Goal: Check status: Check status

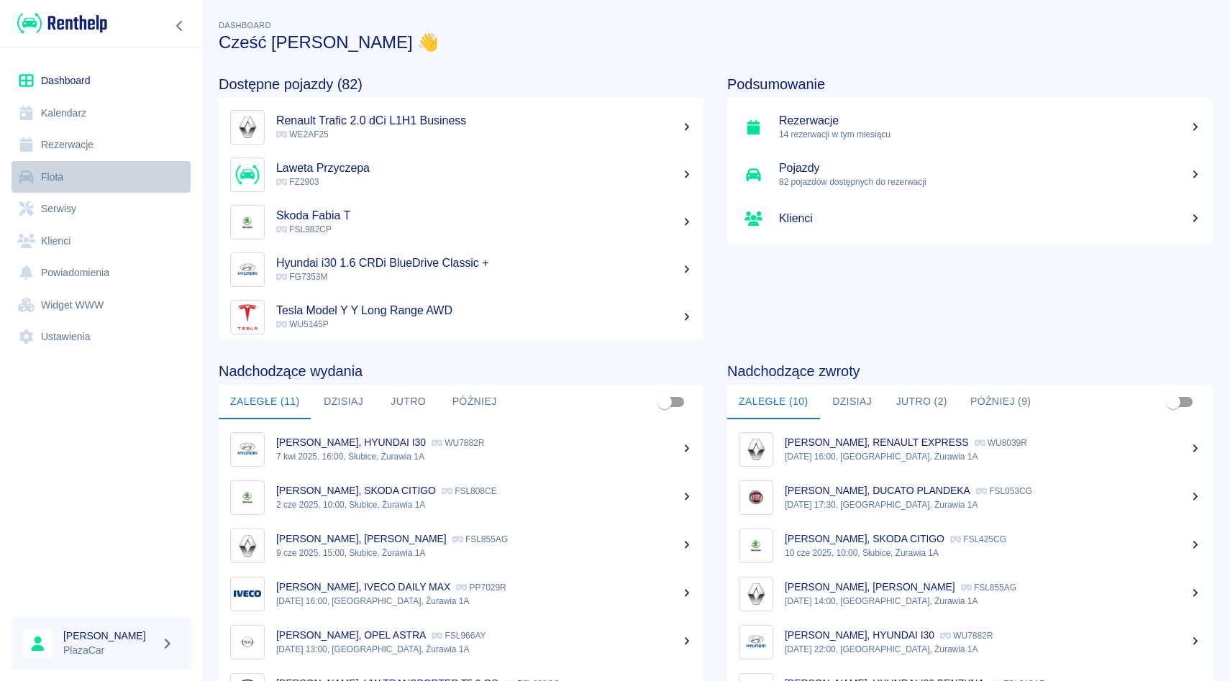
click at [75, 165] on link "Flota" at bounding box center [101, 177] width 179 height 32
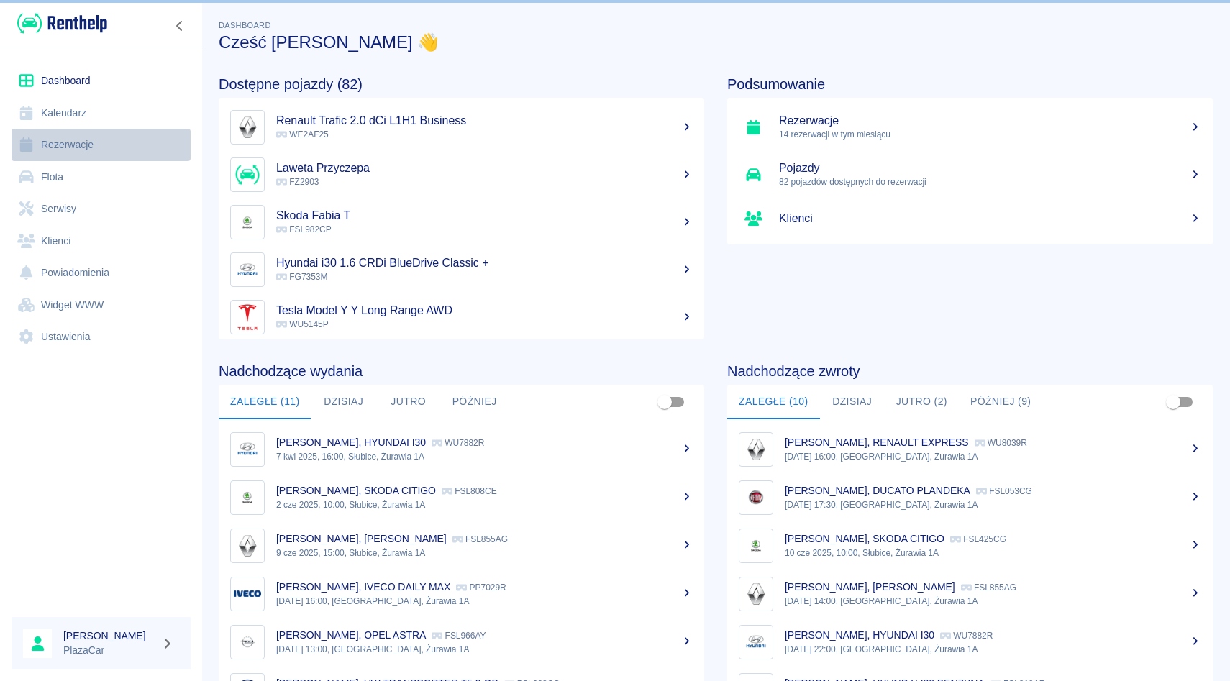
click at [75, 142] on link "Rezerwacje" at bounding box center [101, 145] width 179 height 32
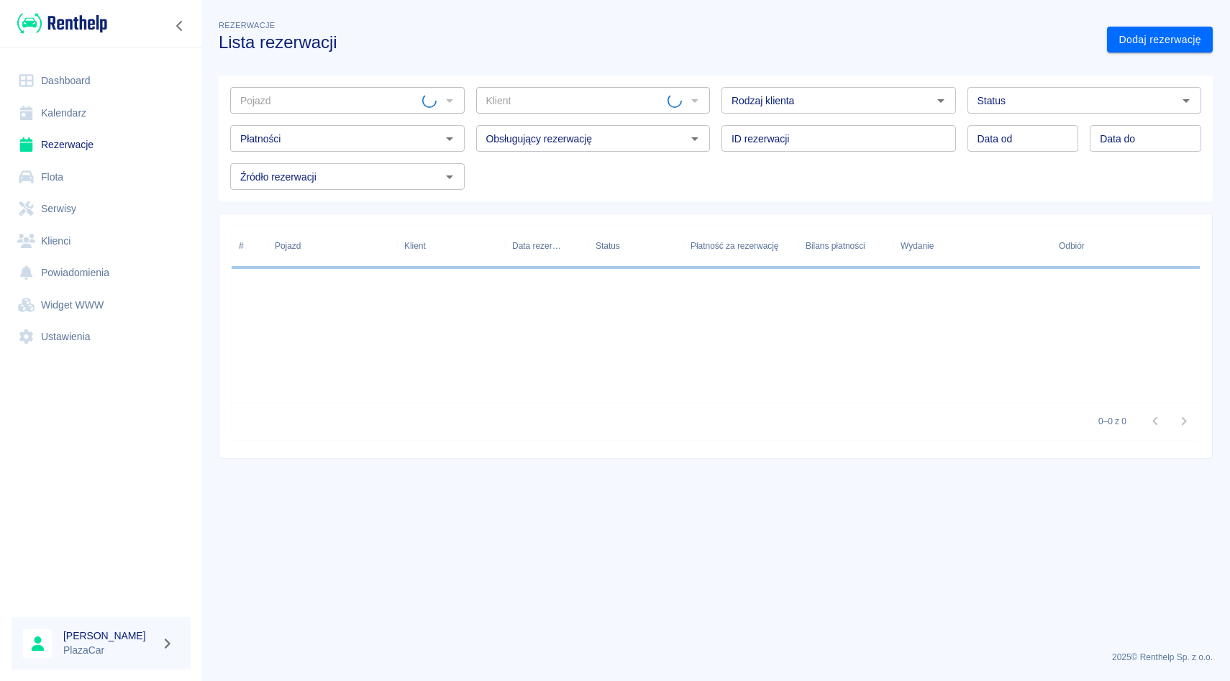
click at [311, 99] on input "Pojazd" at bounding box center [329, 100] width 188 height 18
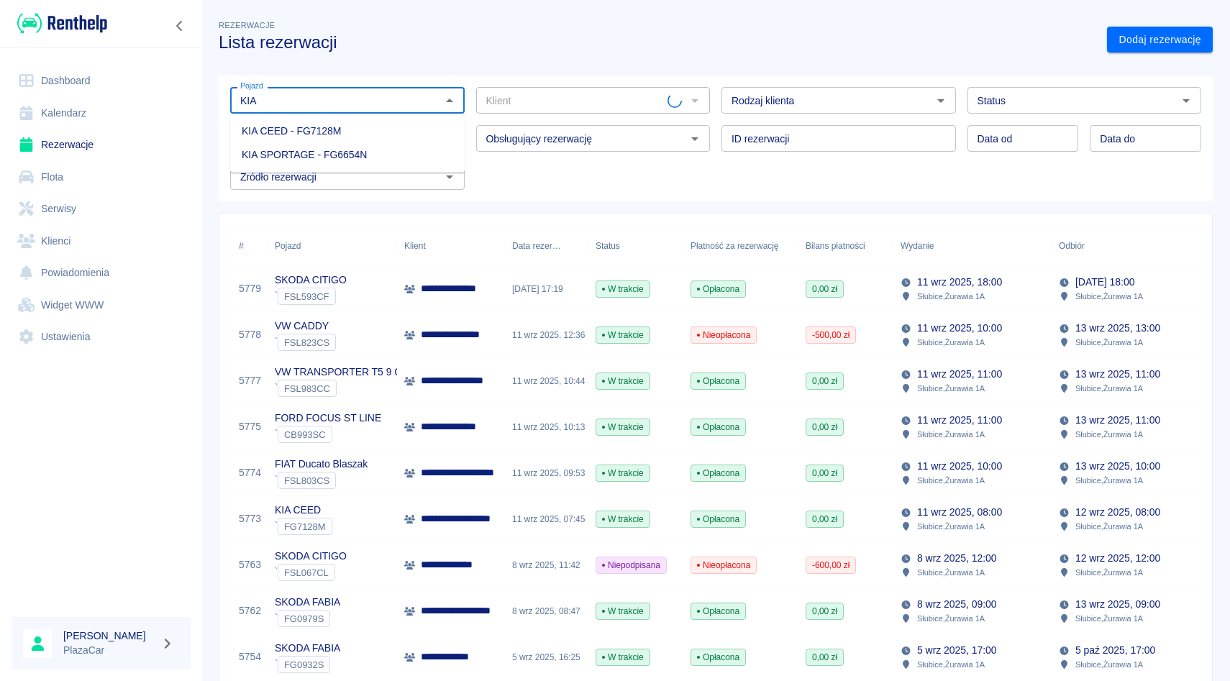
click at [317, 127] on li "KIA CEED - FG7128M" at bounding box center [347, 131] width 235 height 24
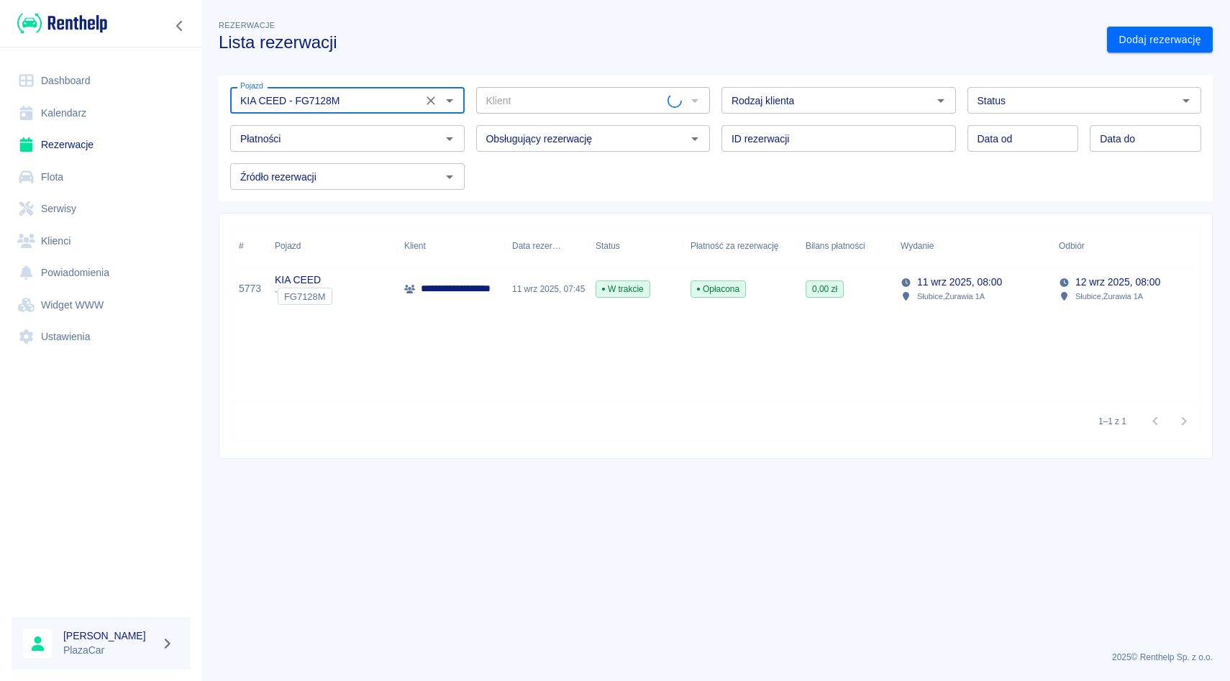
type input "KIA CEED - FG7128M"
click at [419, 281] on div "**********" at bounding box center [460, 288] width 112 height 15
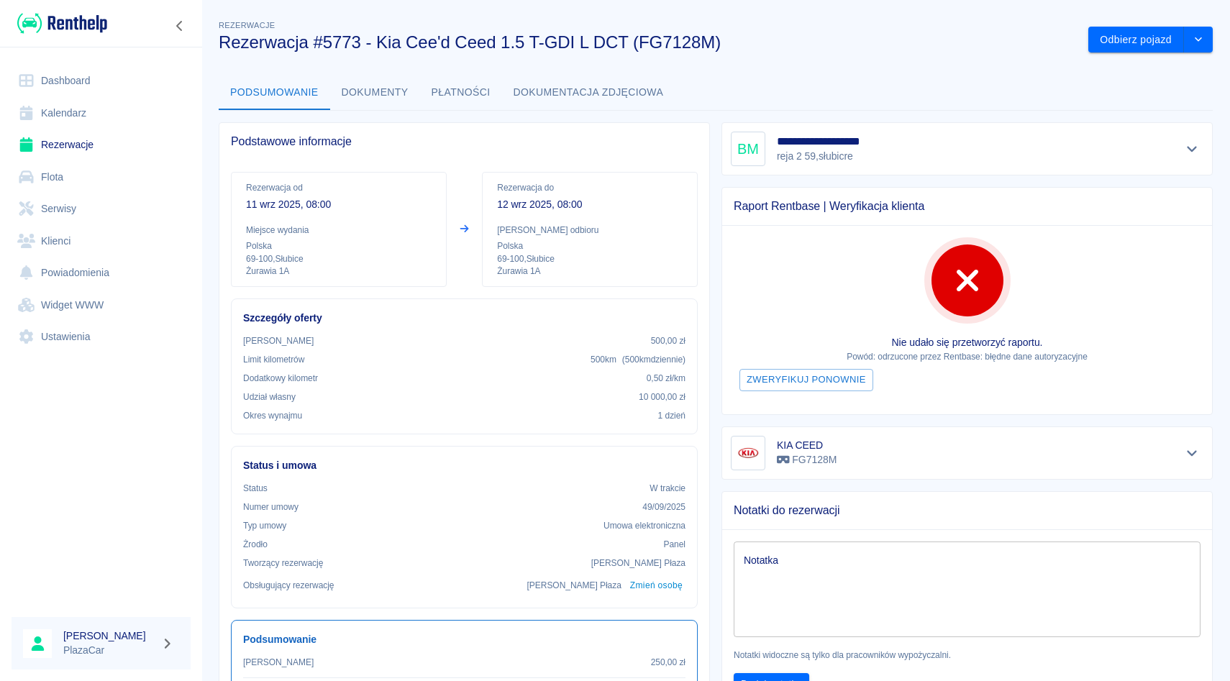
click at [1201, 147] on button "Pokaż szczegóły" at bounding box center [1192, 149] width 24 height 20
